Goal: Communication & Community: Answer question/provide support

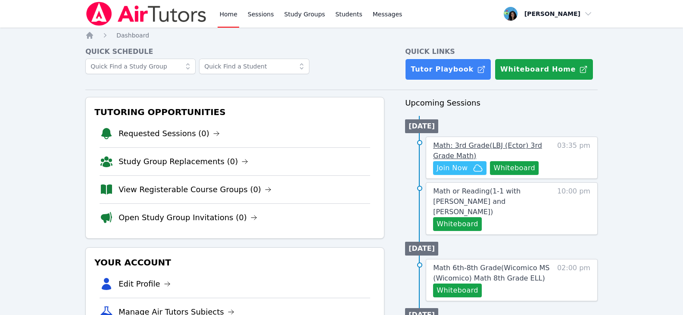
click at [464, 148] on span "Math: 3rd Grade ( LBJ (Ector) 3rd Grade Math )" at bounding box center [487, 150] width 109 height 19
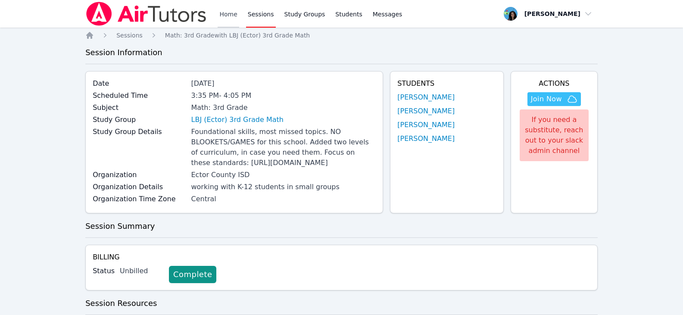
click at [230, 15] on link "Home" at bounding box center [227, 14] width 21 height 28
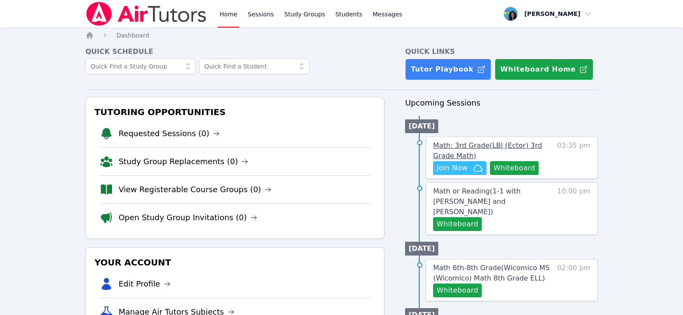
click at [485, 144] on span "Math: 3rd Grade ( LBJ (Ector) 3rd Grade Math )" at bounding box center [487, 150] width 109 height 19
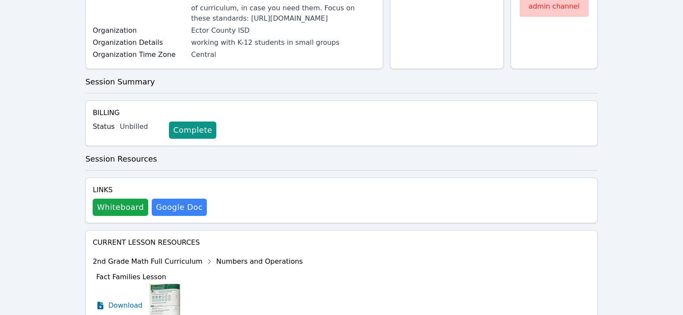
scroll to position [51, 0]
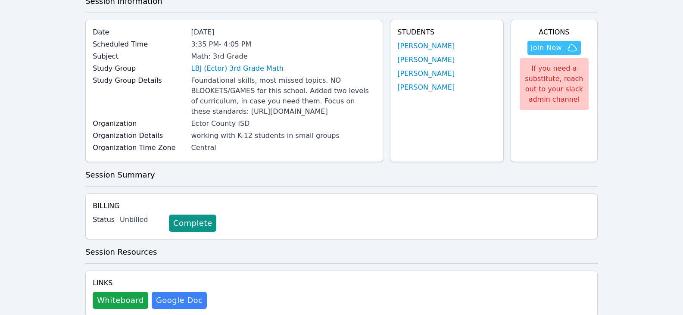
click at [416, 43] on link "[PERSON_NAME]" at bounding box center [425, 46] width 57 height 10
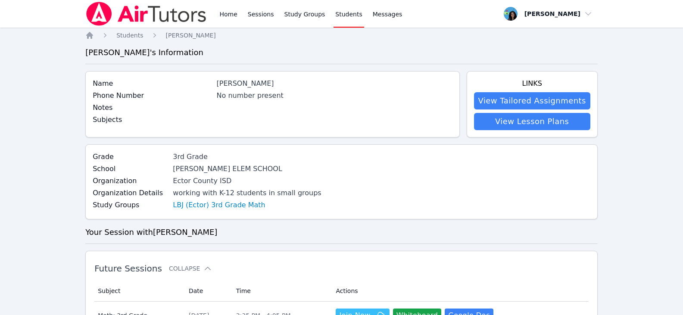
scroll to position [215, 0]
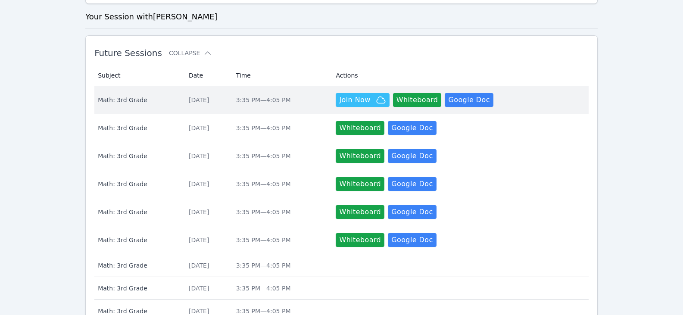
click at [226, 98] on div "[DATE]" at bounding box center [207, 100] width 37 height 9
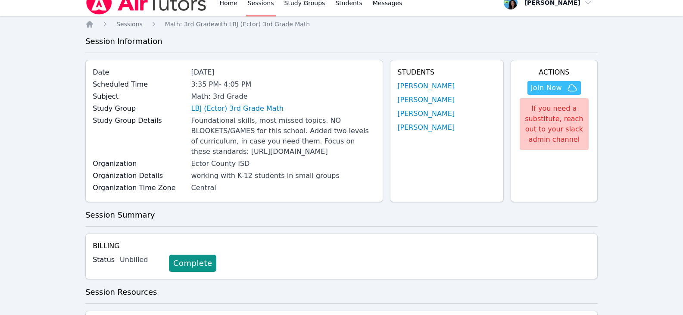
click at [412, 85] on link "[PERSON_NAME]" at bounding box center [425, 86] width 57 height 10
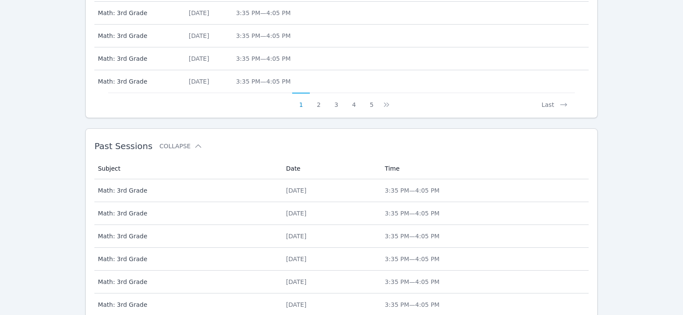
scroll to position [613, 0]
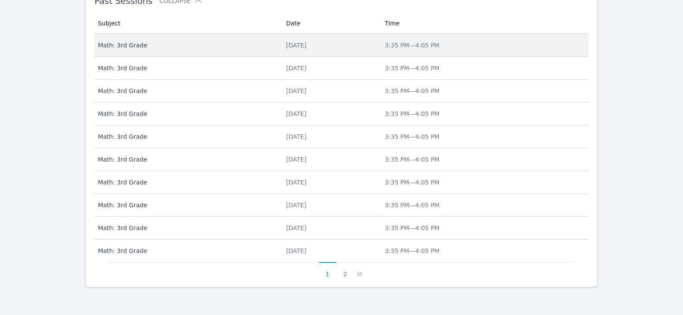
click at [318, 43] on div "[DATE]" at bounding box center [330, 45] width 88 height 9
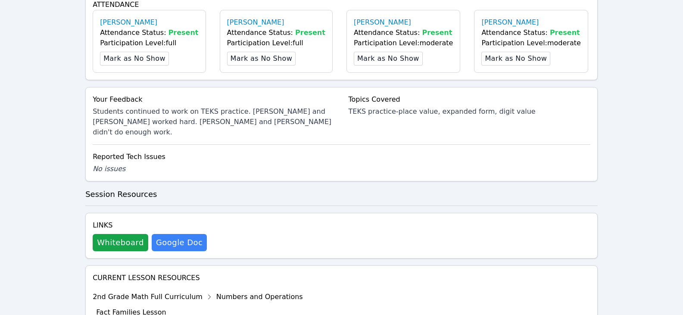
scroll to position [474, 0]
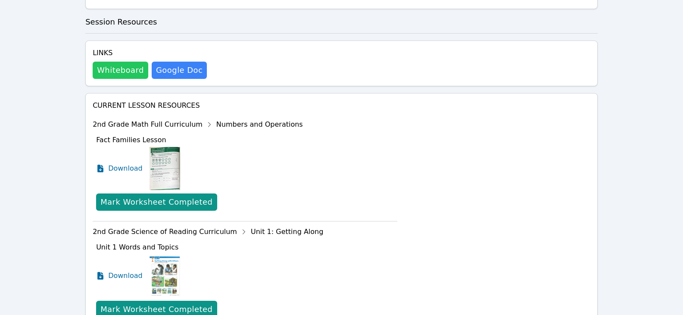
click at [118, 79] on button "Whiteboard" at bounding box center [121, 70] width 56 height 17
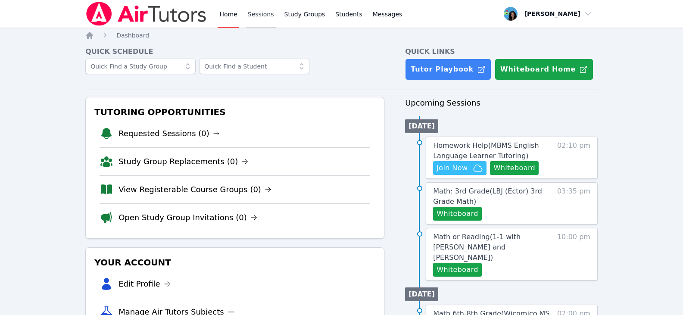
click at [246, 14] on link "Sessions" at bounding box center [261, 14] width 30 height 28
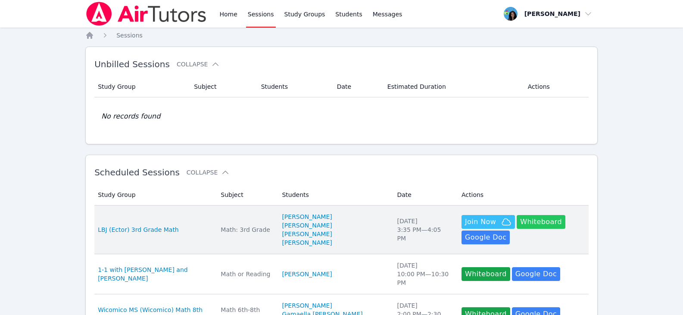
click at [516, 227] on button "Whiteboard" at bounding box center [540, 222] width 49 height 14
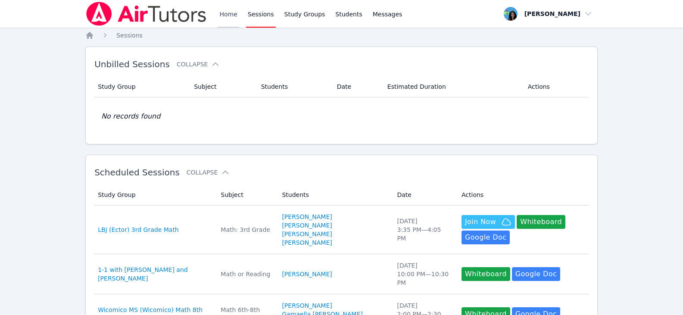
click at [233, 11] on link "Home" at bounding box center [227, 14] width 21 height 28
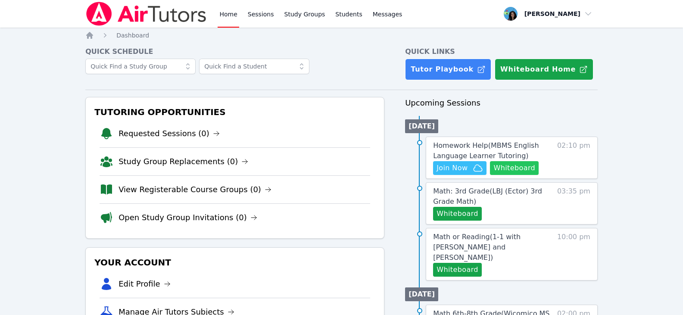
click at [524, 171] on button "Whiteboard" at bounding box center [514, 168] width 49 height 14
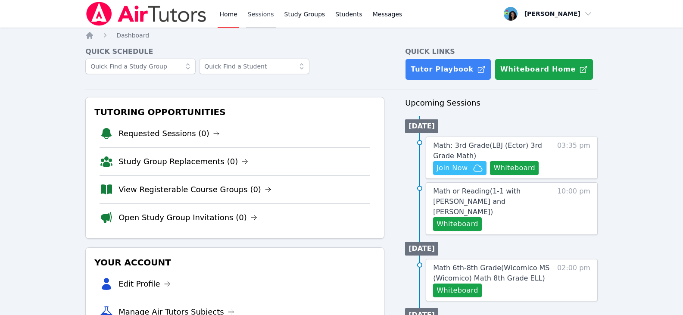
click at [252, 11] on link "Sessions" at bounding box center [261, 14] width 30 height 28
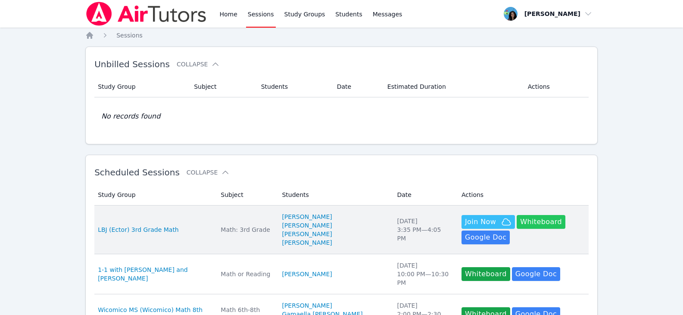
click at [516, 222] on button "Whiteboard" at bounding box center [540, 222] width 49 height 14
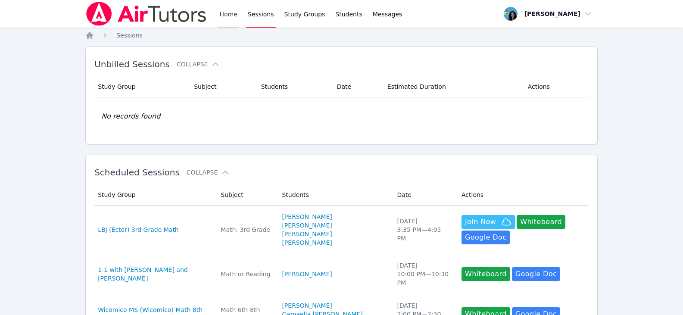
click at [230, 14] on link "Home" at bounding box center [227, 14] width 21 height 28
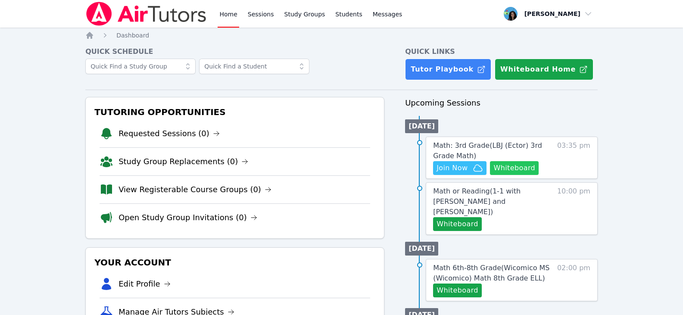
click at [525, 171] on button "Whiteboard" at bounding box center [514, 168] width 49 height 14
click at [473, 166] on icon "button" at bounding box center [477, 168] width 10 height 10
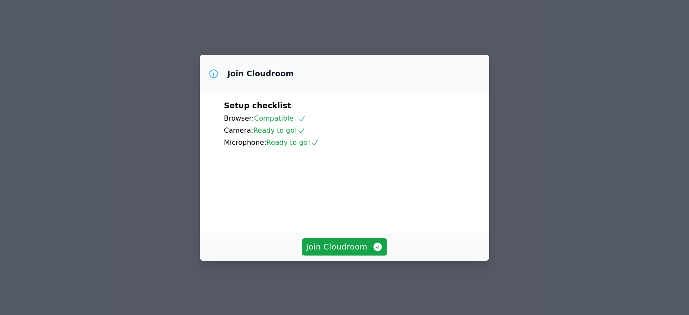
click at [337, 242] on div "Join Cloudroom" at bounding box center [344, 247] width 289 height 28
click at [338, 248] on button "Join Cloudroom" at bounding box center [345, 246] width 86 height 17
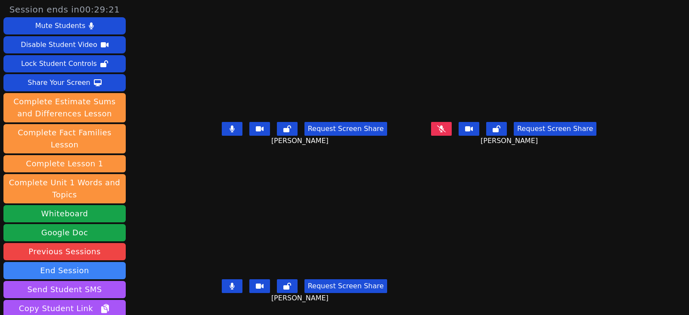
click at [226, 127] on button at bounding box center [232, 129] width 21 height 14
click at [452, 130] on button at bounding box center [441, 129] width 21 height 14
click at [222, 283] on button at bounding box center [232, 286] width 21 height 14
click at [444, 129] on icon at bounding box center [441, 128] width 5 height 7
click at [222, 283] on button at bounding box center [232, 286] width 21 height 14
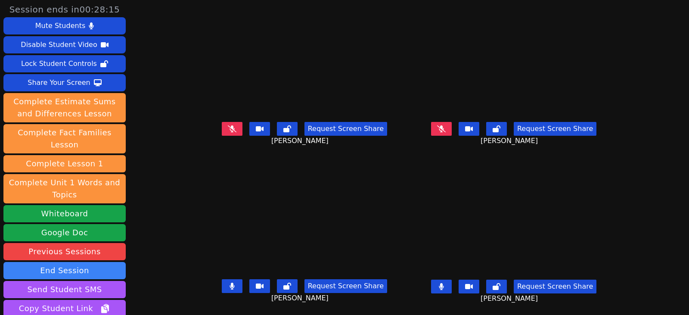
click at [447, 289] on button at bounding box center [441, 287] width 21 height 14
click at [230, 129] on icon at bounding box center [232, 128] width 5 height 7
click at [223, 288] on button at bounding box center [232, 286] width 21 height 14
click at [446, 288] on icon at bounding box center [441, 286] width 9 height 7
click at [449, 124] on button at bounding box center [441, 129] width 21 height 14
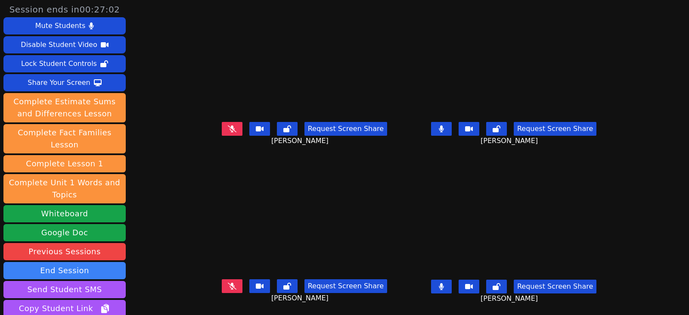
click at [444, 287] on icon at bounding box center [441, 286] width 5 height 7
click at [452, 129] on button at bounding box center [441, 129] width 21 height 14
click at [446, 127] on icon at bounding box center [441, 128] width 9 height 7
click at [452, 129] on button at bounding box center [441, 129] width 21 height 14
click at [446, 286] on icon at bounding box center [441, 286] width 9 height 7
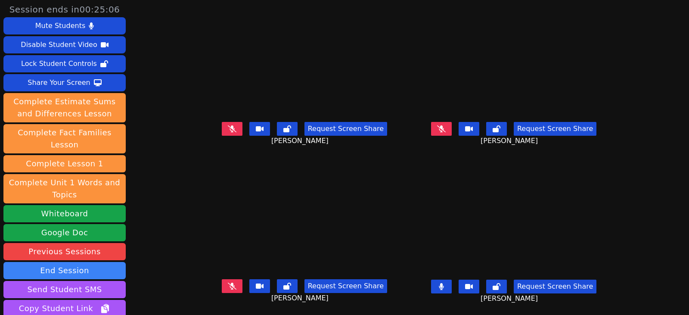
click at [452, 286] on button at bounding box center [441, 287] width 21 height 14
click at [222, 133] on button at bounding box center [232, 129] width 21 height 14
click at [226, 130] on button at bounding box center [232, 129] width 21 height 14
click at [228, 131] on icon at bounding box center [232, 128] width 9 height 7
click at [222, 133] on button at bounding box center [232, 129] width 21 height 14
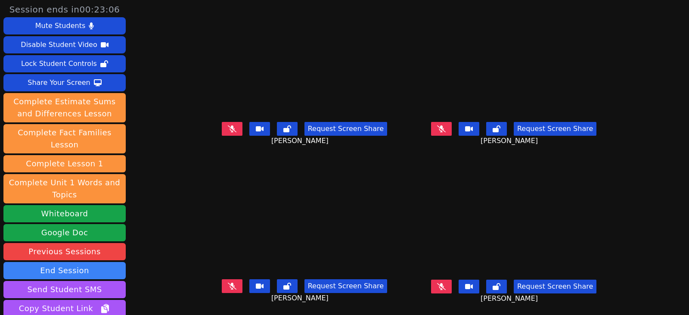
drag, startPoint x: 224, startPoint y: 287, endPoint x: 191, endPoint y: 288, distance: 32.7
click at [224, 287] on button at bounding box center [232, 286] width 21 height 14
drag, startPoint x: 221, startPoint y: 286, endPoint x: 261, endPoint y: 272, distance: 43.2
click at [230, 286] on icon at bounding box center [232, 286] width 5 height 7
click at [226, 130] on button at bounding box center [232, 129] width 21 height 14
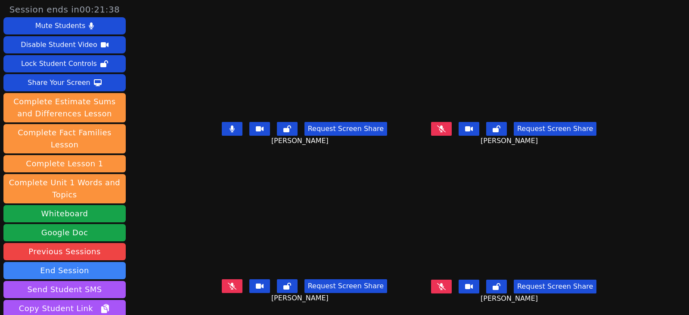
click at [224, 128] on button at bounding box center [232, 129] width 21 height 14
click at [446, 127] on icon at bounding box center [441, 128] width 9 height 7
drag, startPoint x: 452, startPoint y: 134, endPoint x: 457, endPoint y: 145, distance: 11.8
click at [452, 134] on button at bounding box center [441, 129] width 21 height 14
click at [446, 284] on icon at bounding box center [441, 286] width 9 height 7
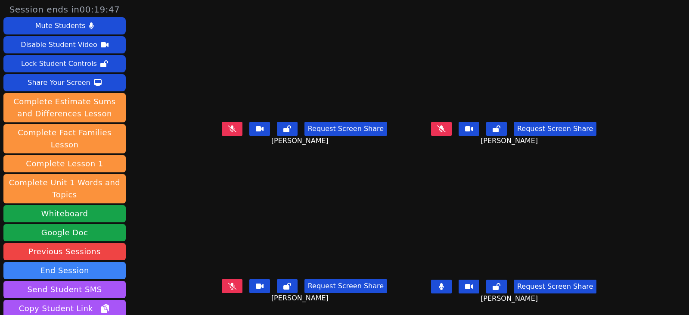
click at [452, 286] on button at bounding box center [441, 287] width 21 height 14
click at [222, 281] on button at bounding box center [232, 286] width 21 height 14
click at [230, 285] on icon at bounding box center [232, 286] width 5 height 7
click at [224, 128] on button at bounding box center [232, 129] width 21 height 14
click at [226, 133] on button at bounding box center [232, 129] width 21 height 14
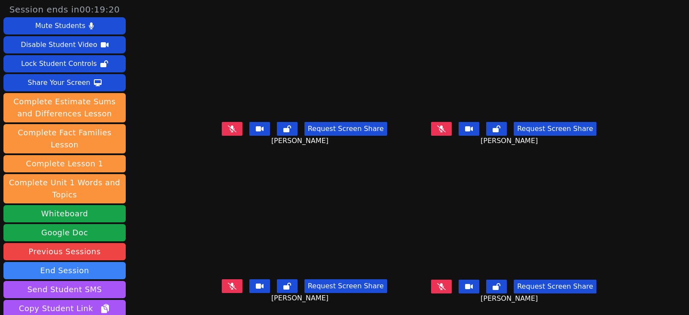
click at [446, 126] on icon at bounding box center [441, 128] width 9 height 7
click at [452, 130] on button at bounding box center [441, 129] width 21 height 14
click at [446, 129] on icon at bounding box center [441, 128] width 9 height 7
click at [452, 128] on button at bounding box center [441, 129] width 21 height 14
click at [446, 132] on icon at bounding box center [441, 128] width 9 height 7
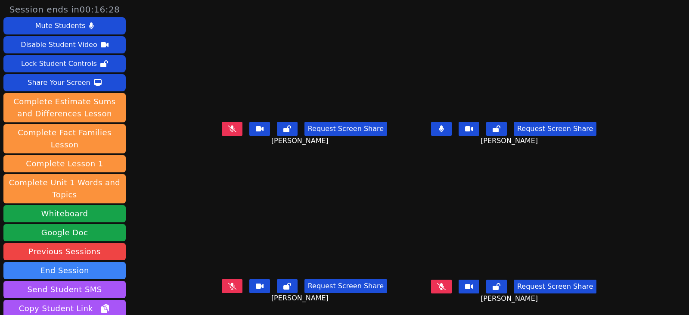
drag, startPoint x: 451, startPoint y: 289, endPoint x: 453, endPoint y: 285, distance: 5.2
click at [446, 289] on icon at bounding box center [441, 286] width 9 height 7
click at [444, 128] on icon at bounding box center [441, 128] width 5 height 7
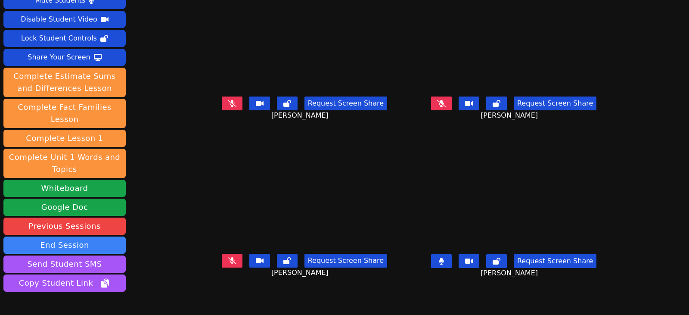
scroll to position [64, 0]
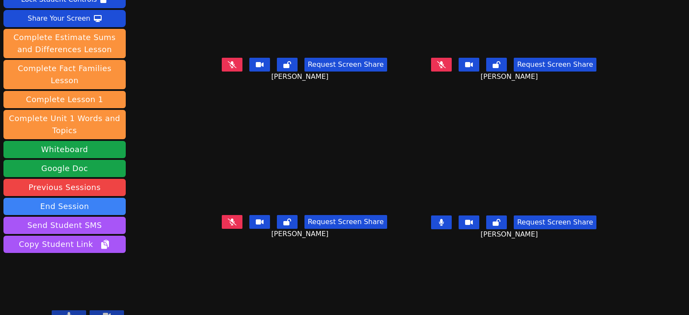
click at [452, 223] on button at bounding box center [441, 222] width 21 height 14
click at [228, 64] on icon at bounding box center [232, 64] width 9 height 7
click at [452, 218] on button at bounding box center [441, 222] width 21 height 14
click at [444, 221] on icon at bounding box center [441, 222] width 5 height 7
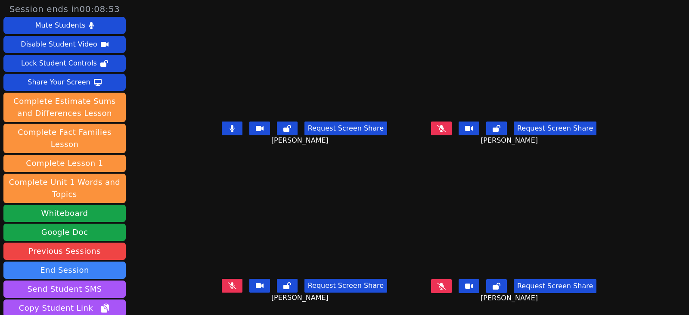
scroll to position [0, 0]
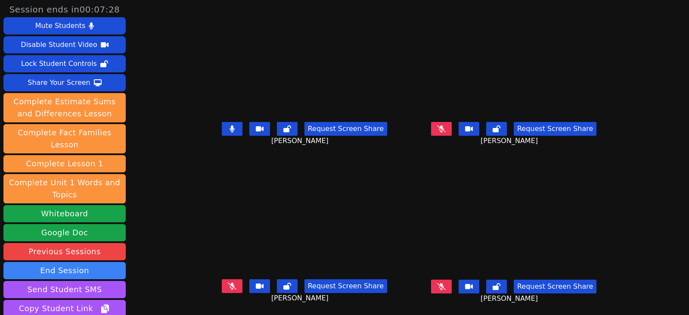
drag, startPoint x: 224, startPoint y: 125, endPoint x: 199, endPoint y: 160, distance: 43.0
click at [224, 125] on button at bounding box center [232, 129] width 21 height 14
click at [452, 286] on button at bounding box center [441, 287] width 21 height 14
click at [444, 283] on icon at bounding box center [441, 286] width 5 height 7
click at [226, 285] on button at bounding box center [232, 286] width 21 height 14
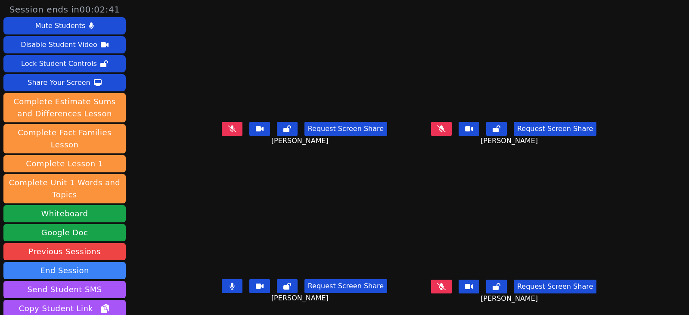
click at [226, 289] on button at bounding box center [232, 286] width 21 height 14
click at [446, 289] on icon at bounding box center [441, 286] width 9 height 7
click at [452, 283] on button at bounding box center [441, 287] width 21 height 14
click at [224, 129] on button at bounding box center [232, 129] width 21 height 14
click at [222, 128] on button at bounding box center [232, 129] width 21 height 14
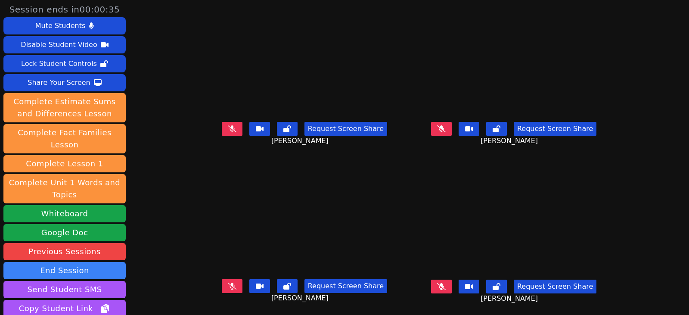
click at [446, 132] on icon at bounding box center [441, 128] width 9 height 7
click at [224, 126] on button at bounding box center [232, 129] width 21 height 14
click at [224, 283] on button at bounding box center [232, 286] width 21 height 14
click at [446, 285] on icon at bounding box center [441, 286] width 9 height 7
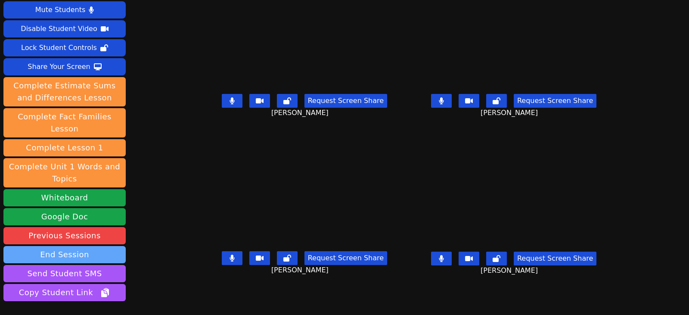
scroll to position [43, 0]
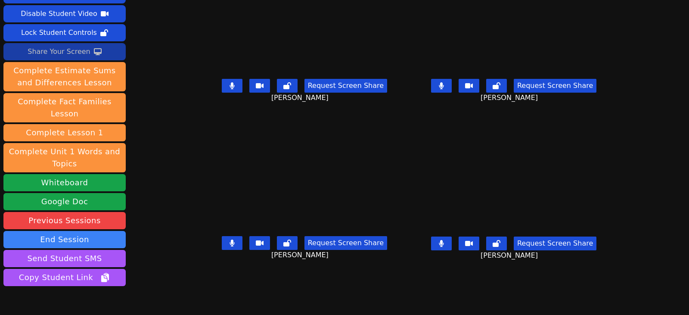
drag, startPoint x: 77, startPoint y: 39, endPoint x: 87, endPoint y: 47, distance: 12.3
click at [77, 45] on div "Share Your Screen" at bounding box center [59, 52] width 63 height 14
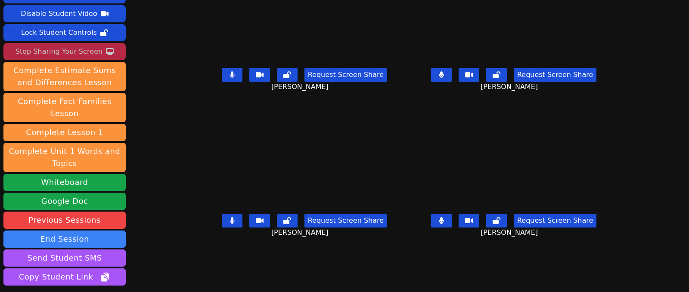
click at [75, 45] on div "Stop Sharing Your Screen" at bounding box center [59, 52] width 87 height 14
